Goal: Task Accomplishment & Management: Manage account settings

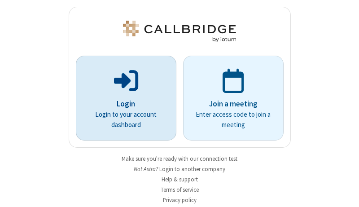
click at [123, 104] on p "Login" at bounding box center [125, 104] width 75 height 12
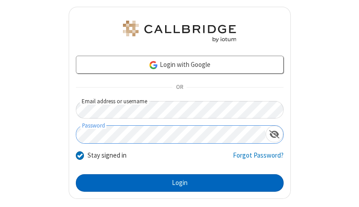
click at [176, 183] on button "Login" at bounding box center [180, 183] width 208 height 18
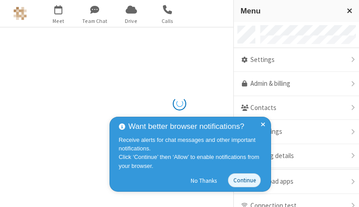
click at [293, 84] on link "Admin & billing" at bounding box center [296, 84] width 125 height 24
